Goal: Check status: Check status

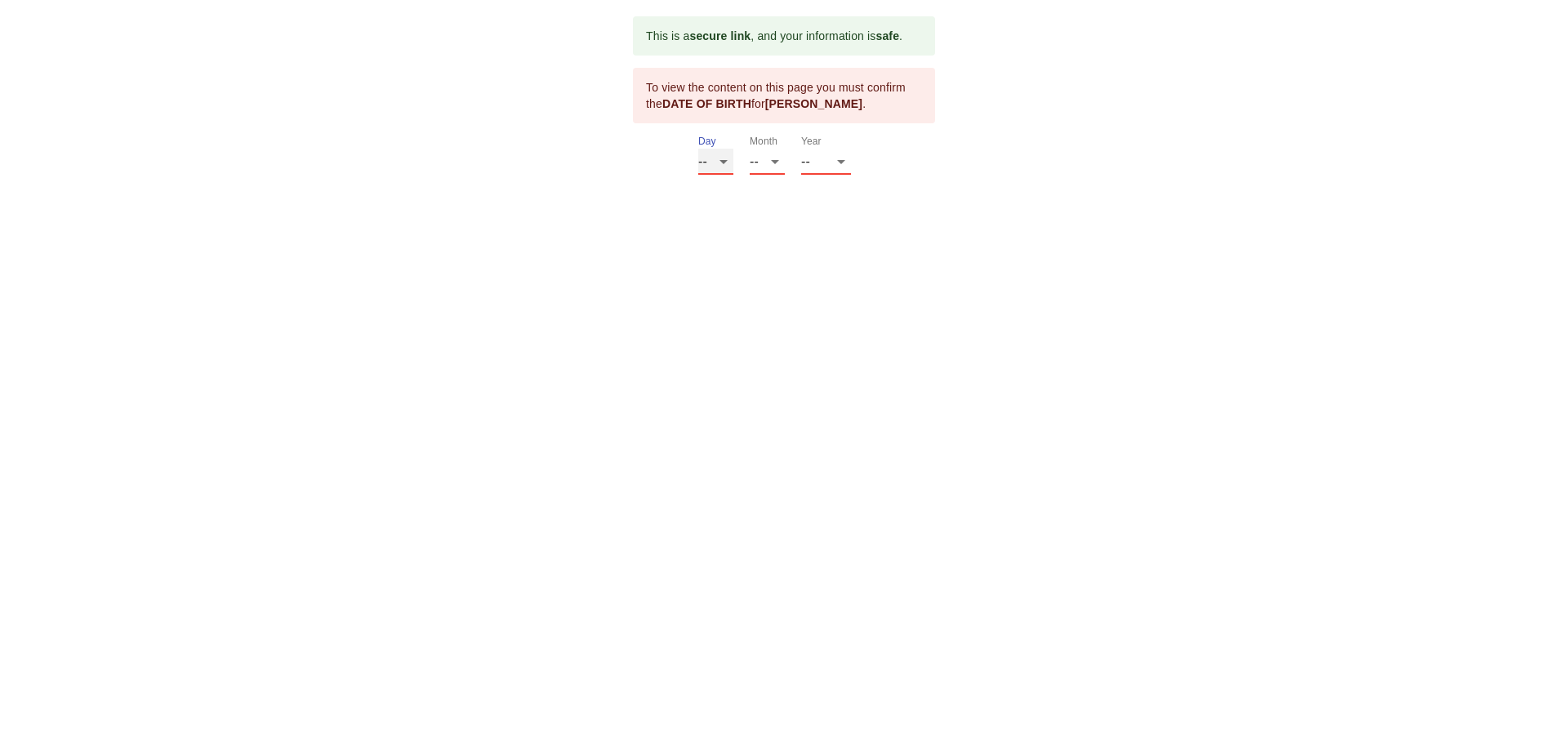
click at [729, 160] on select "-- 01 02 03 04 05 06 07 08 09 10 11 12 13 14 15 16 17 18 19 20 21 22 23 24 25 2…" at bounding box center [716, 162] width 35 height 26
select select "15"
click at [698, 149] on select "-- 01 02 03 04 05 06 07 08 09 10 11 12 13 14 15 16 17 18 19 20 21 22 23 24 25 2…" at bounding box center [716, 162] width 35 height 26
click at [775, 163] on select "-- 01 02 03 04 05 06 07 08 09 10 11 12" at bounding box center [768, 162] width 35 height 26
select select "06"
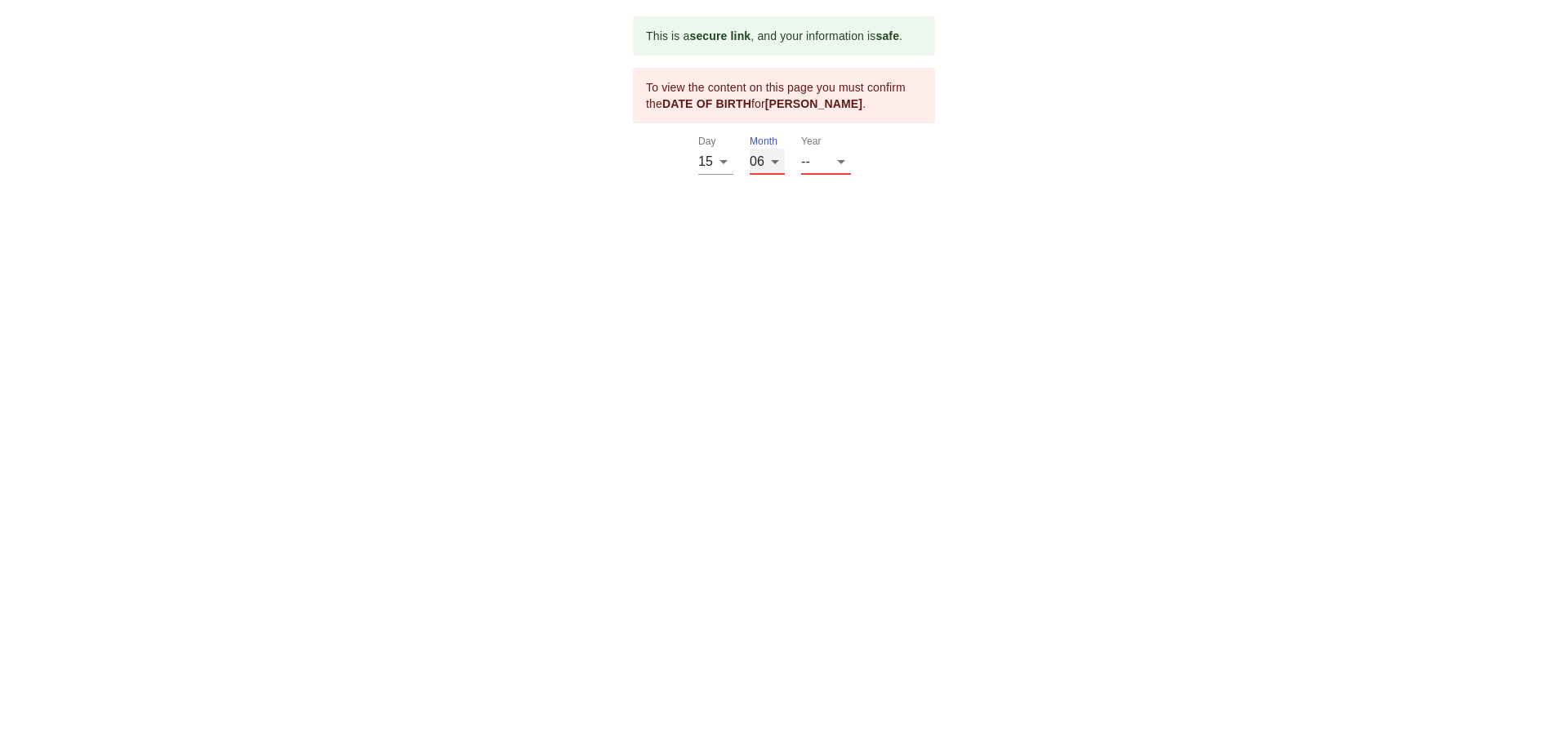
click at [750, 149] on select "-- 01 02 03 04 05 06 07 08 09 10 11 12" at bounding box center [768, 162] width 35 height 26
click at [831, 153] on select "-- 2025 2024 2023 2022 2021 2020 2019 2018 2017 2016 2015 2014 2013 2012 2011 2…" at bounding box center [826, 162] width 50 height 26
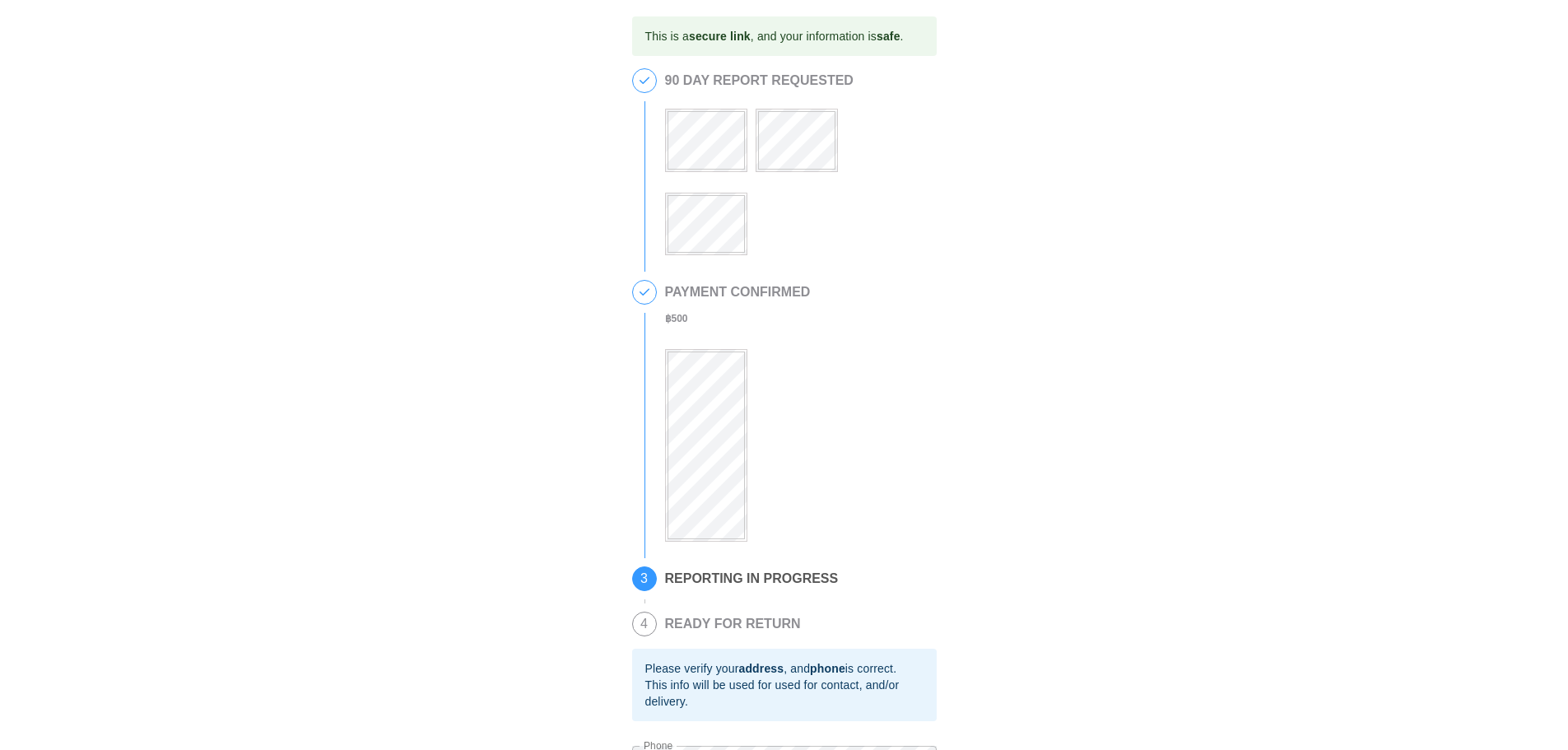
click at [1314, 479] on div "This is a secure link , and your information is safe . 1 90 DAY REPORT REQUESTE…" at bounding box center [784, 470] width 1534 height 907
click at [766, 675] on b "address" at bounding box center [761, 668] width 45 height 13
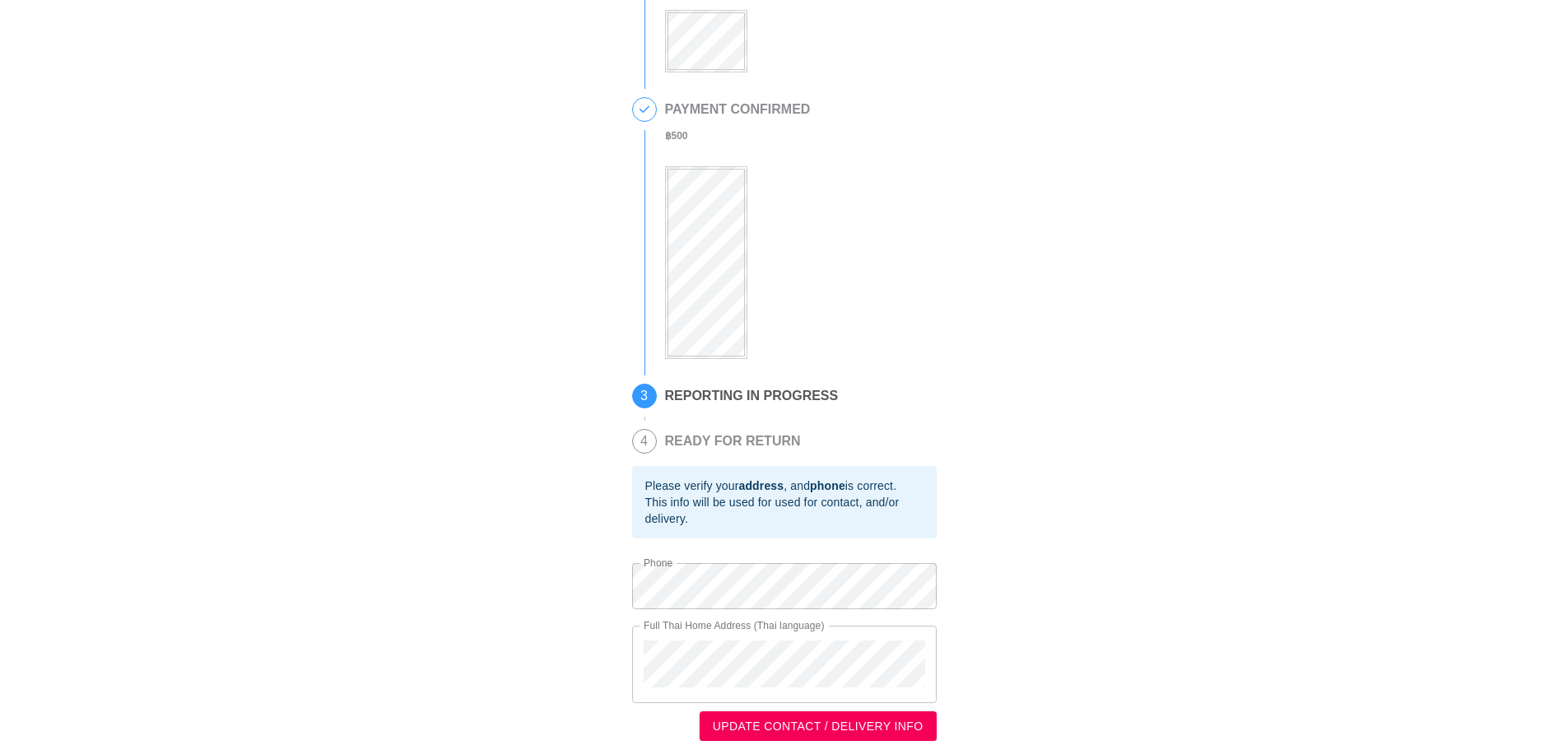
scroll to position [200, 0]
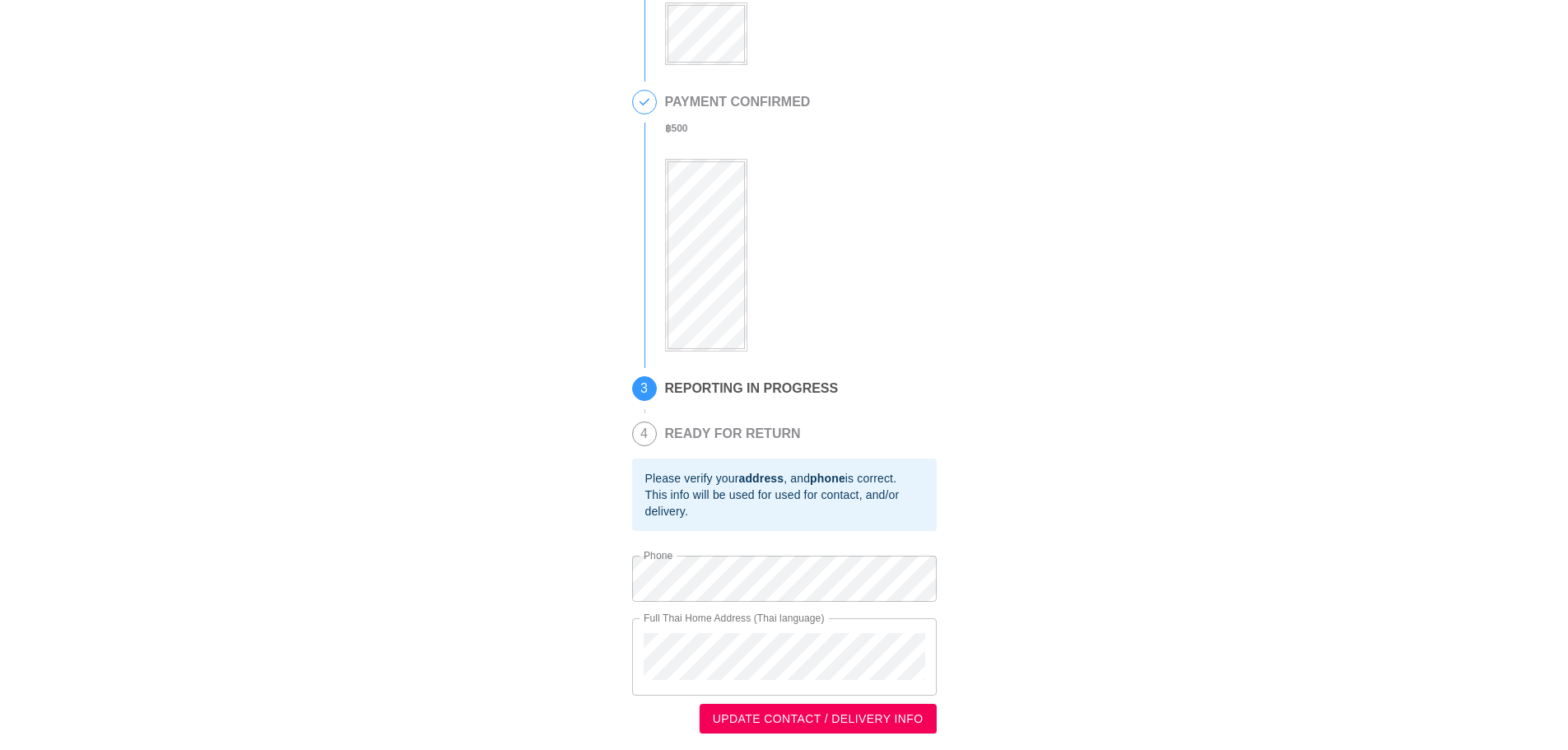
click at [843, 719] on span "UPDATE CONTACT / DELIVERY INFO" at bounding box center [818, 718] width 211 height 21
